Goal: Check status: Check status

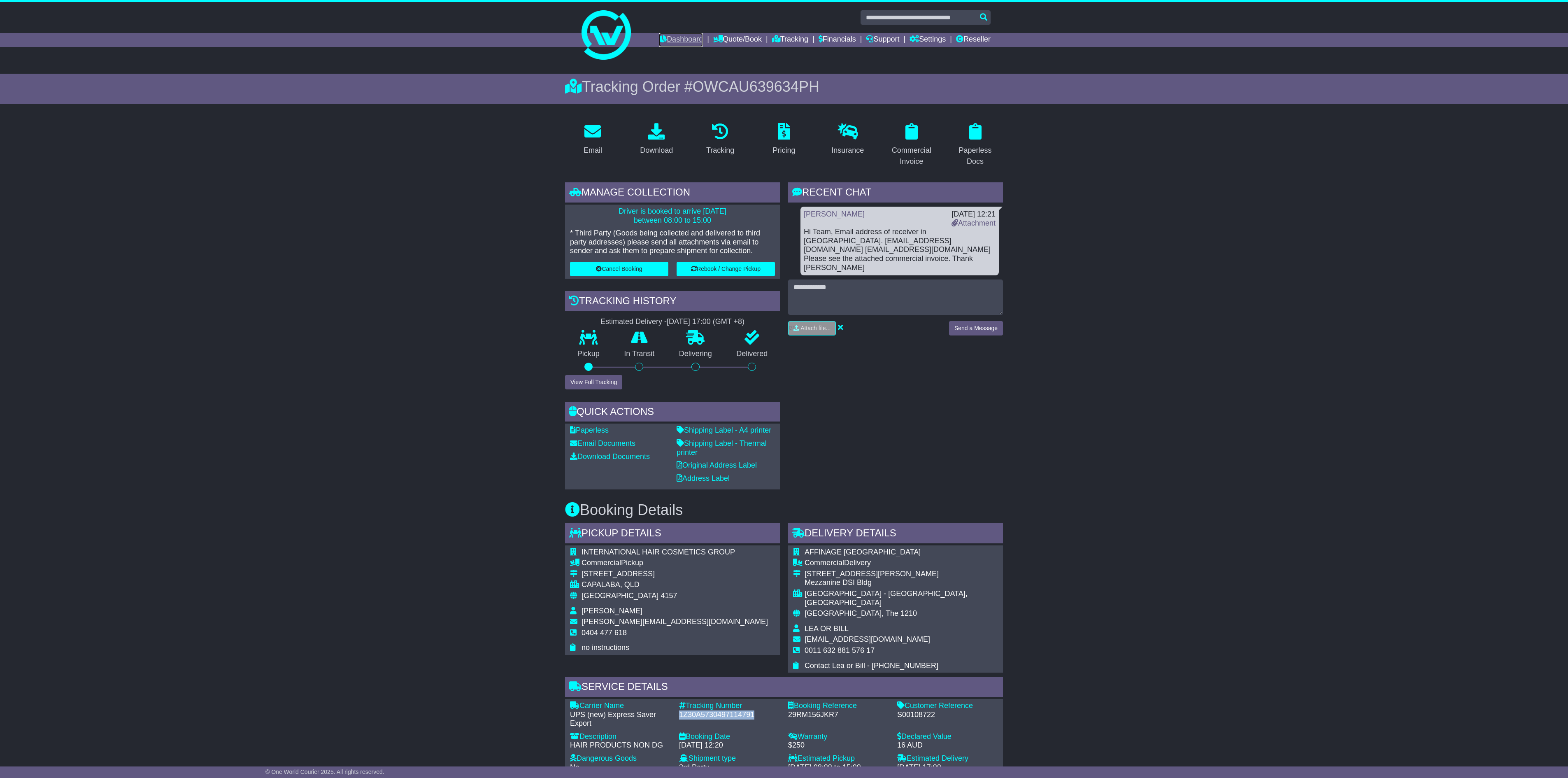
click at [670, 37] on link "Dashboard" at bounding box center [681, 40] width 44 height 14
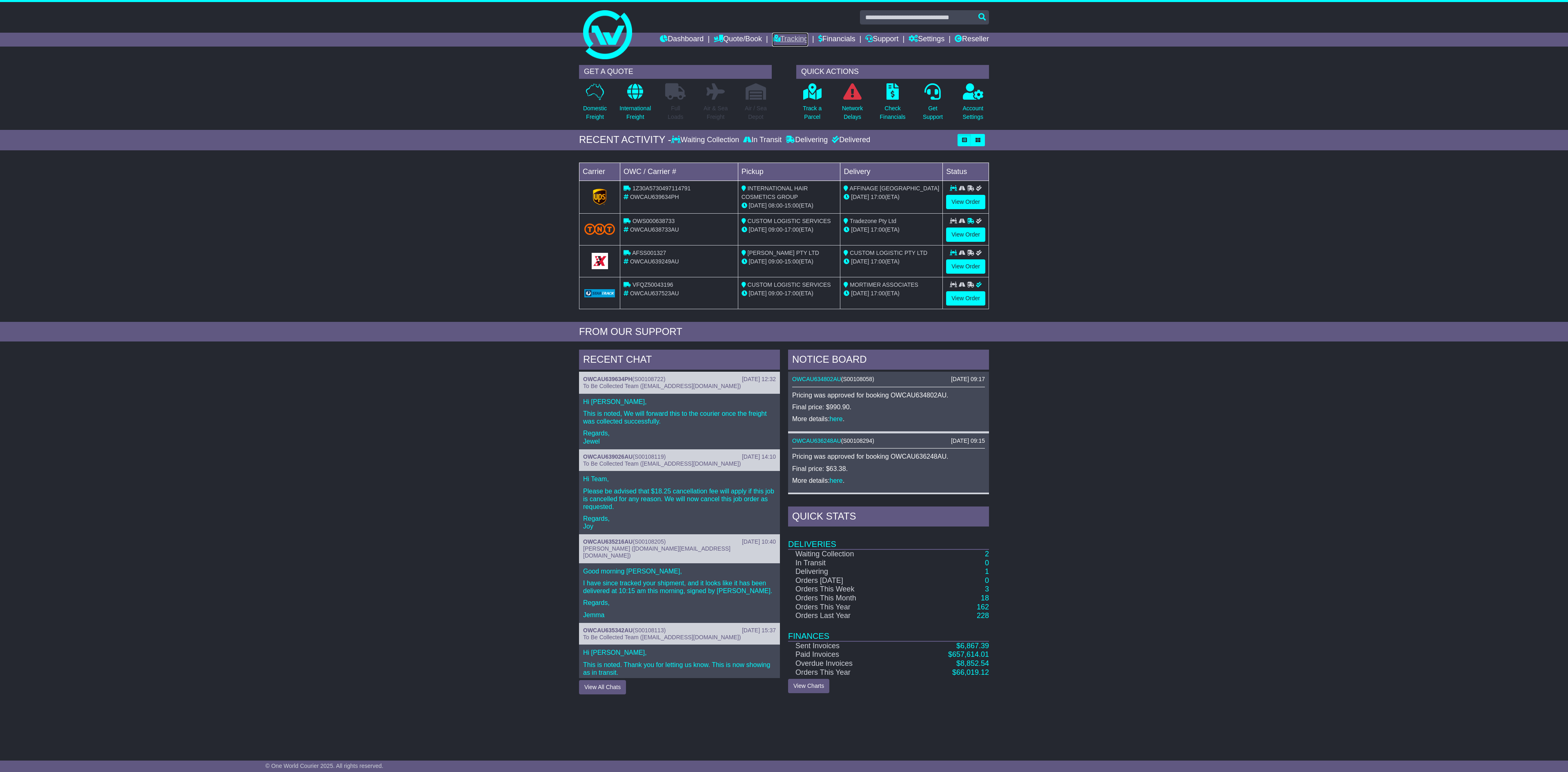
click at [784, 35] on link "Tracking" at bounding box center [789, 39] width 36 height 14
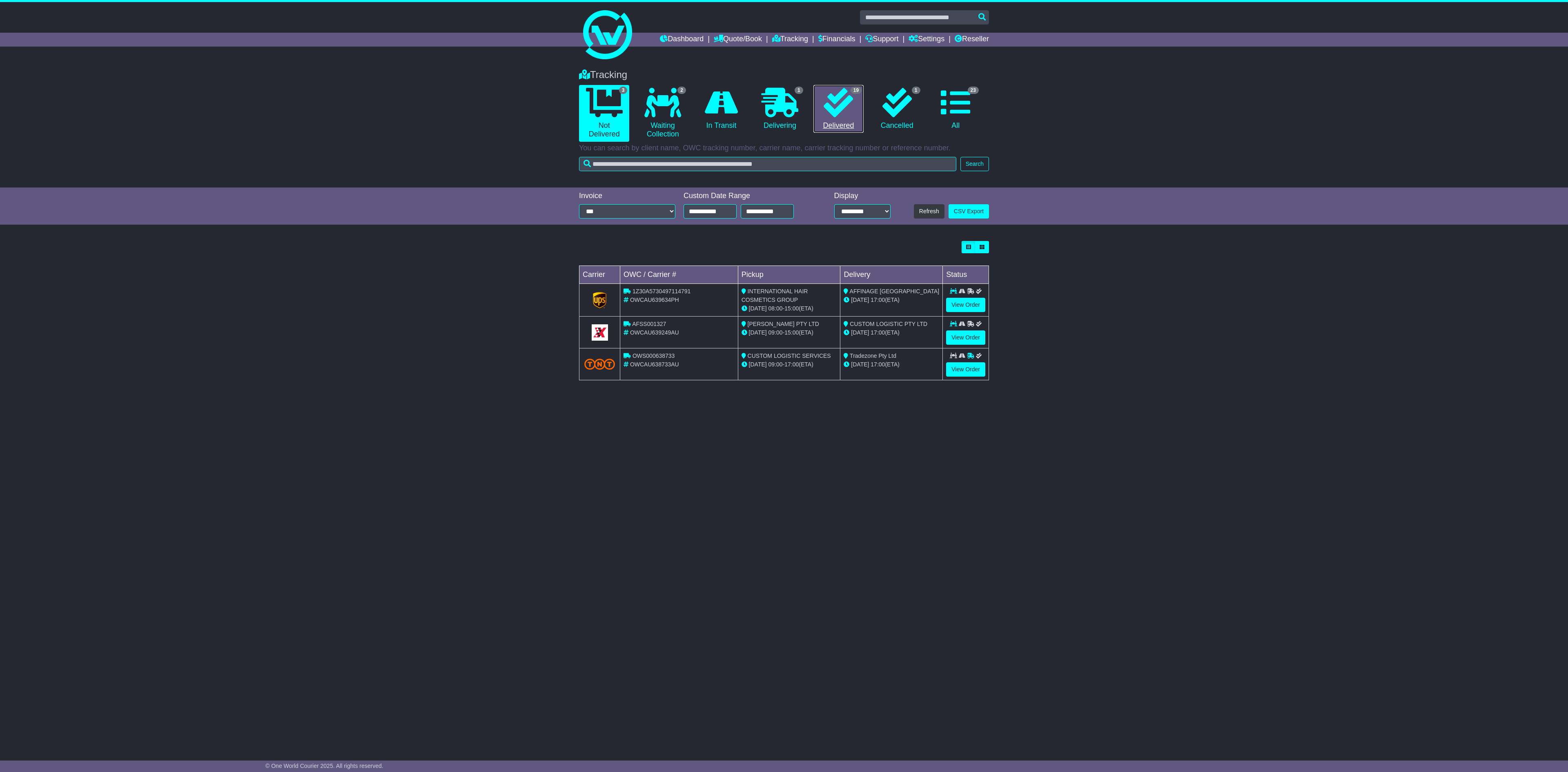
click at [847, 121] on link "19 Delivered" at bounding box center [839, 109] width 50 height 48
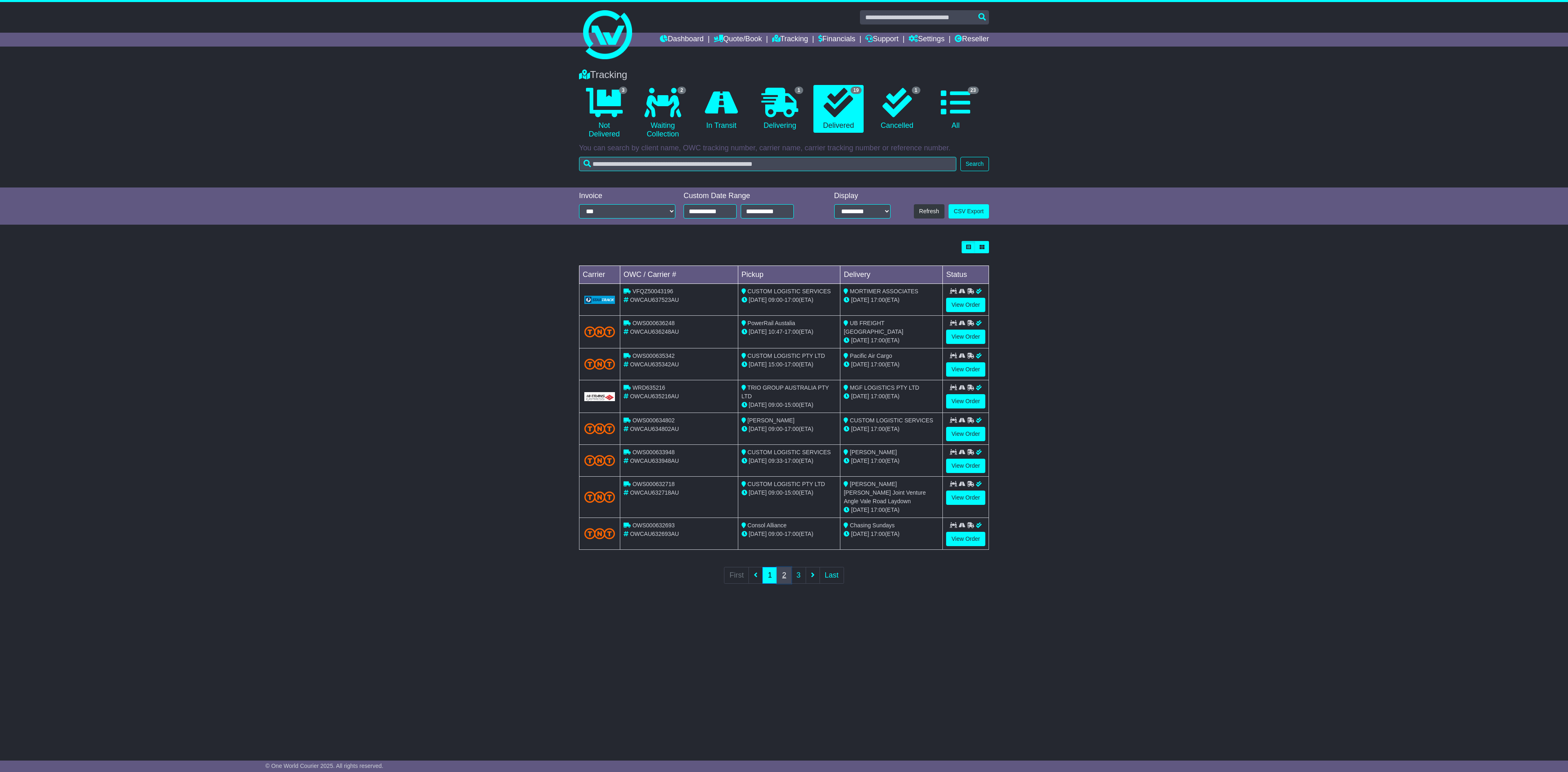
click at [785, 578] on link "2" at bounding box center [783, 575] width 14 height 17
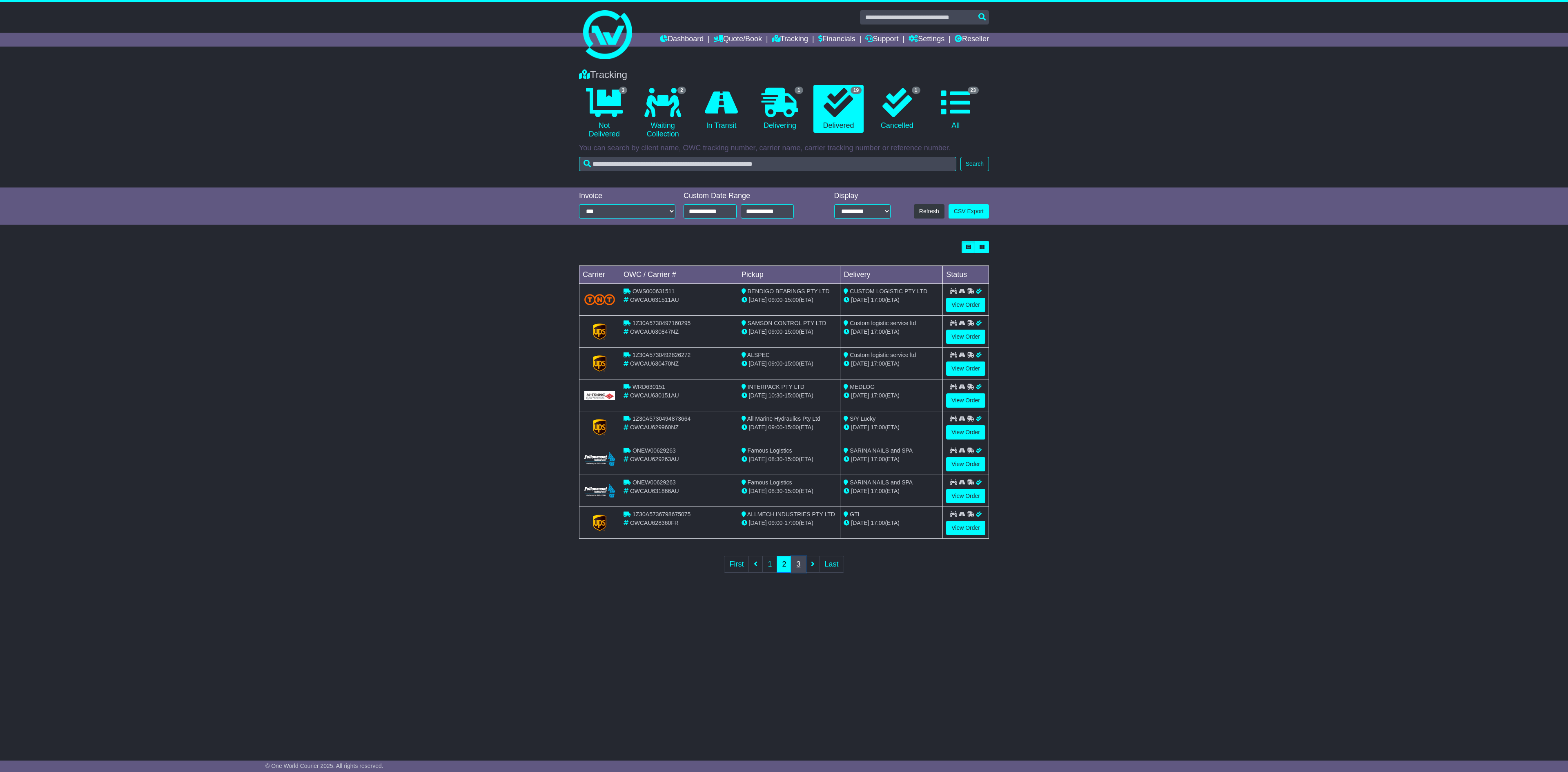
click at [796, 572] on link "3" at bounding box center [798, 564] width 14 height 17
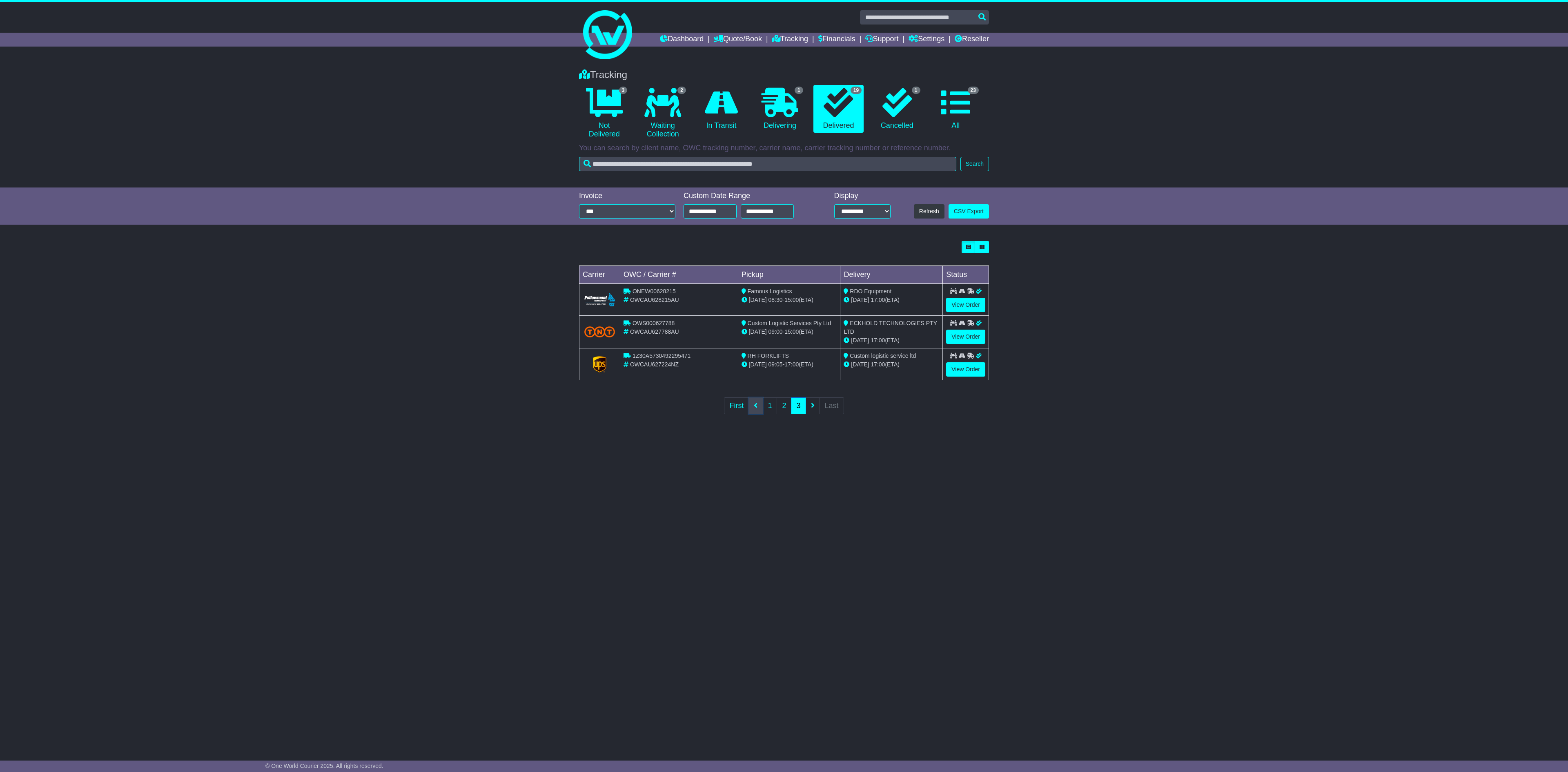
click at [756, 414] on link at bounding box center [755, 405] width 14 height 17
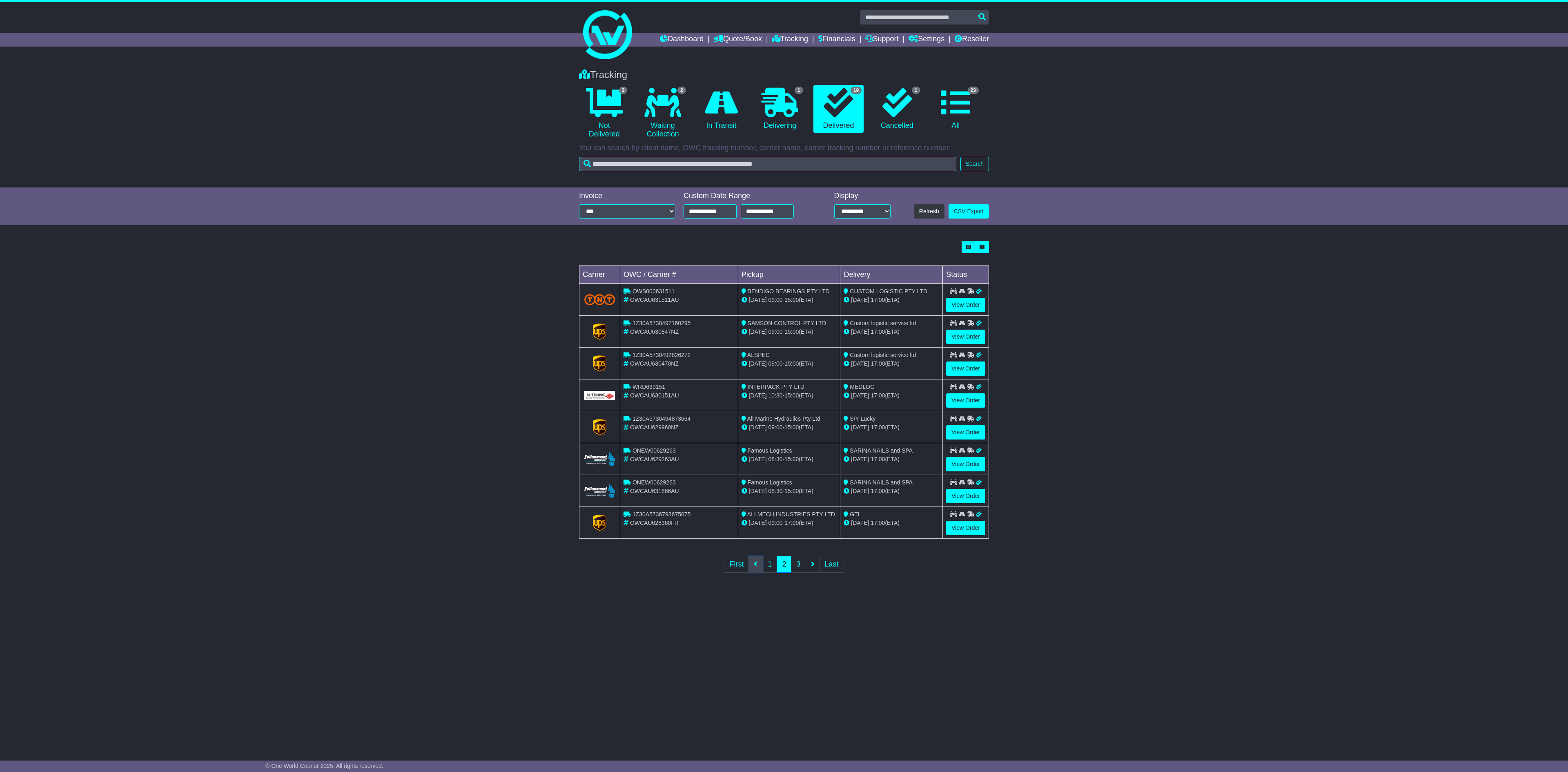
click at [758, 572] on link at bounding box center [755, 564] width 14 height 17
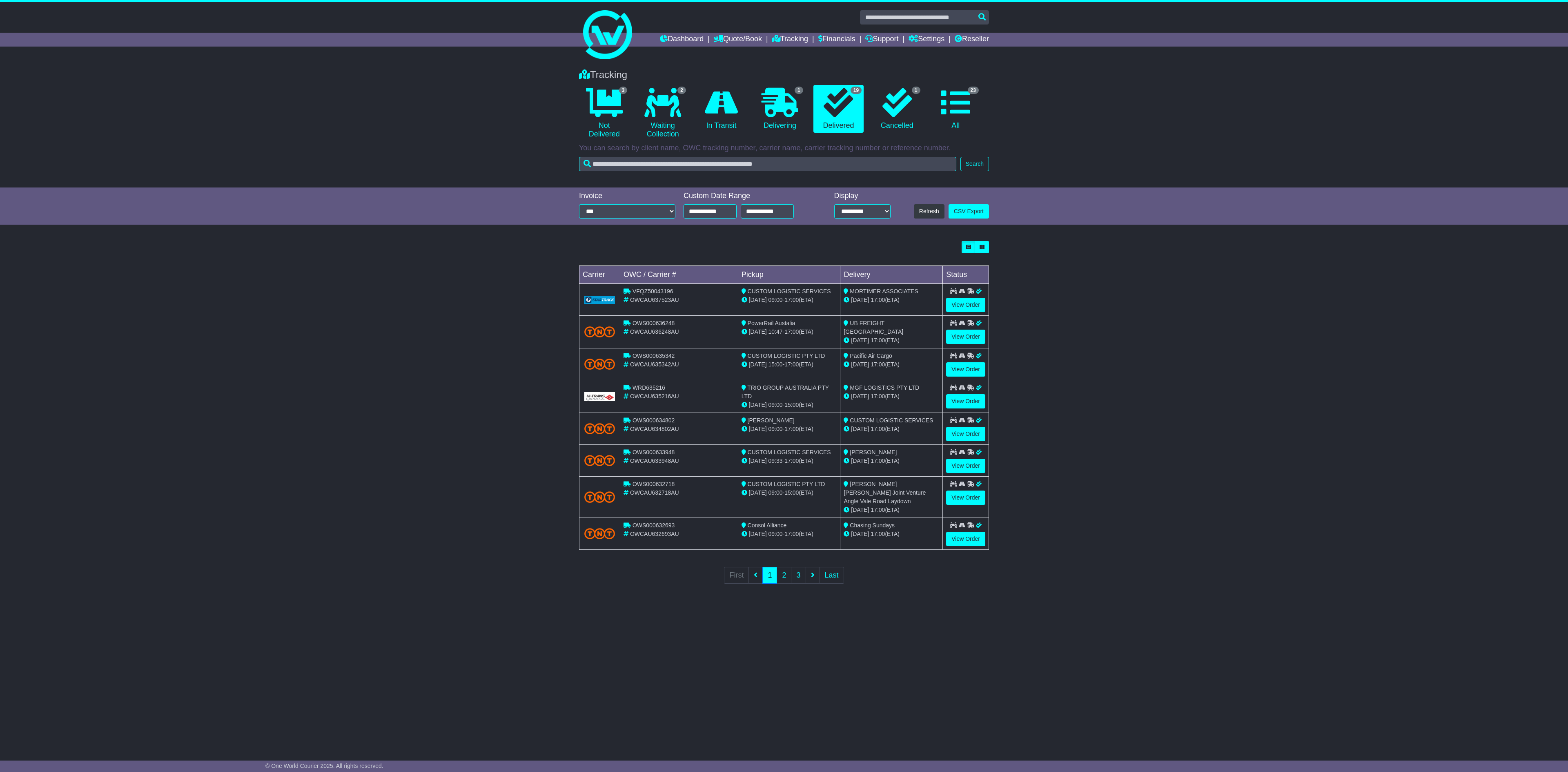
drag, startPoint x: 751, startPoint y: 575, endPoint x: 754, endPoint y: 574, distance: 3.2
click at [751, 575] on ul "First 1 2 3 Last" at bounding box center [784, 575] width 120 height 17
drag, startPoint x: 1345, startPoint y: 433, endPoint x: 1293, endPoint y: 423, distance: 53.0
click at [1345, 433] on div "Loading... No bookings found Carrier OWC / Carrier # Pickup Delivery Status VFQ…" at bounding box center [784, 418] width 1568 height 362
drag, startPoint x: 782, startPoint y: 395, endPoint x: 836, endPoint y: 399, distance: 54.1
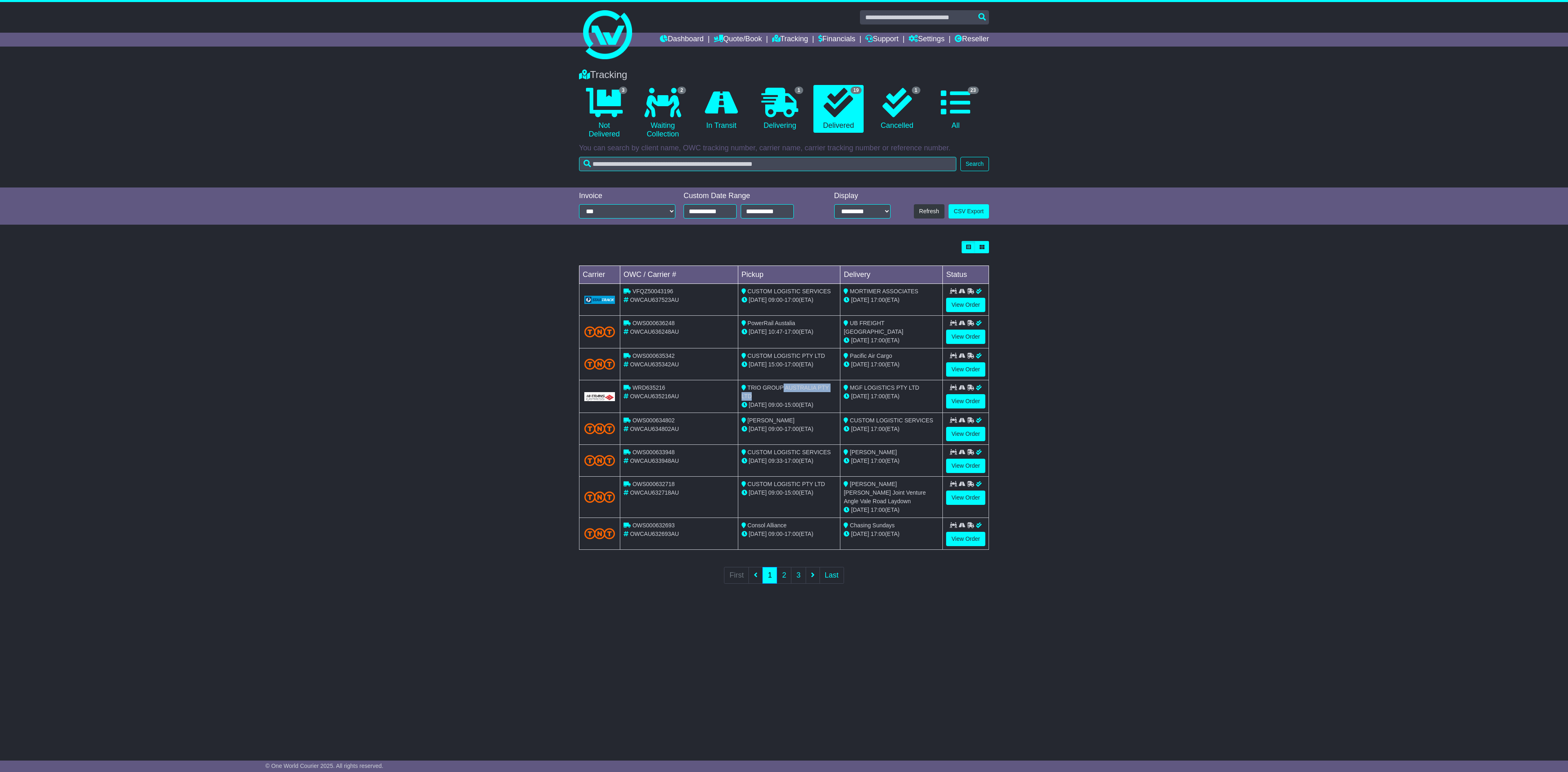
click at [834, 399] on div "TRIO GROUP AUSTRALIA PTY LTD" at bounding box center [789, 392] width 96 height 17
click at [896, 408] on td "MGF LOGISTICS PTY LTD 22 Aug 17:00 (ETA)" at bounding box center [891, 396] width 102 height 33
click at [952, 407] on link "View Order" at bounding box center [966, 401] width 39 height 14
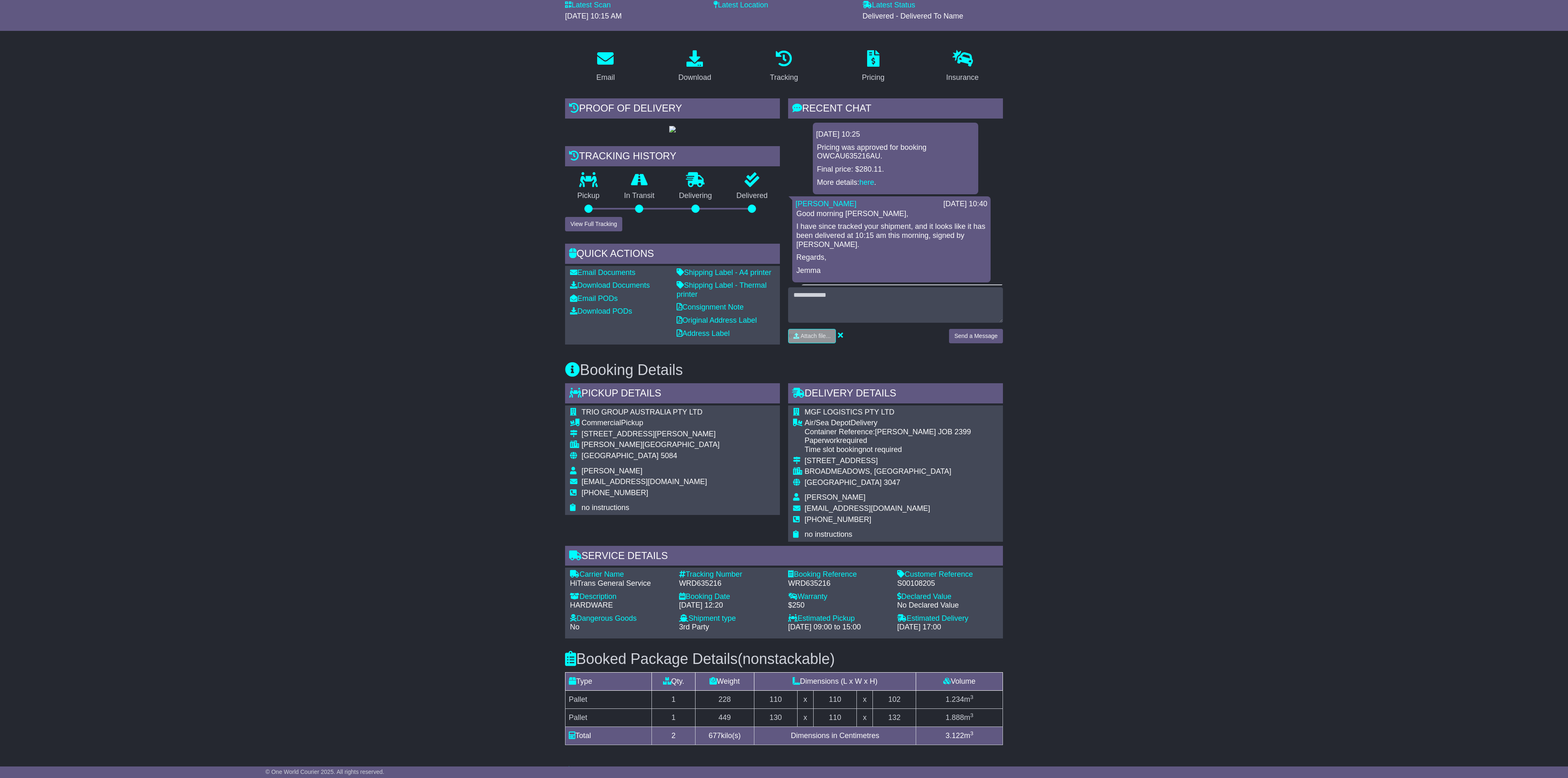
scroll to position [83, 0]
